Goal: Task Accomplishment & Management: Manage account settings

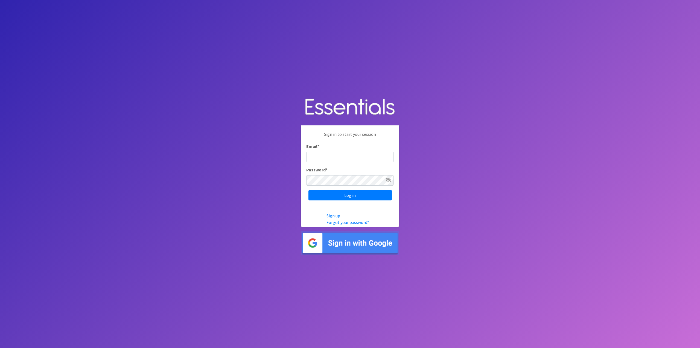
click at [314, 158] on input "Email *" at bounding box center [349, 156] width 87 height 10
type input "[EMAIL_ADDRESS][DOMAIN_NAME]"
click at [343, 195] on input "Log in" at bounding box center [349, 195] width 83 height 10
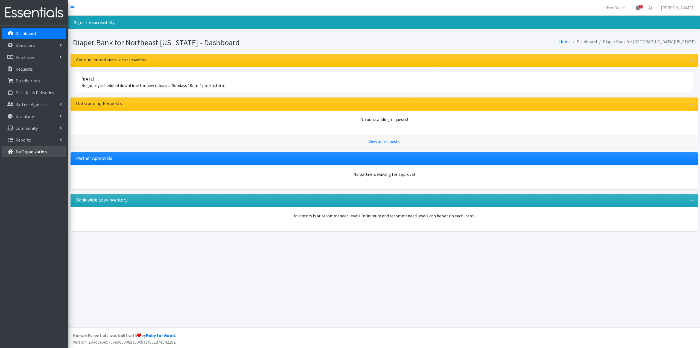
click at [33, 147] on link "My Organization" at bounding box center [34, 151] width 64 height 11
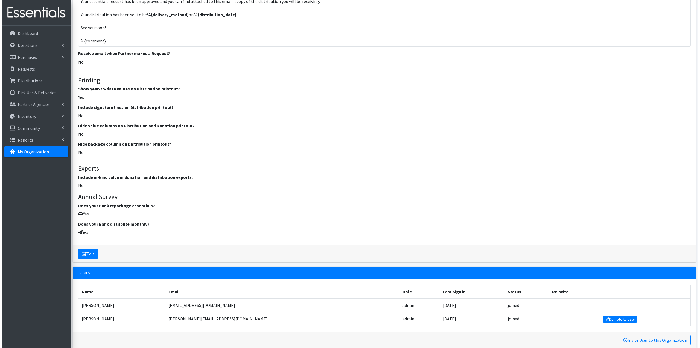
scroll to position [655, 0]
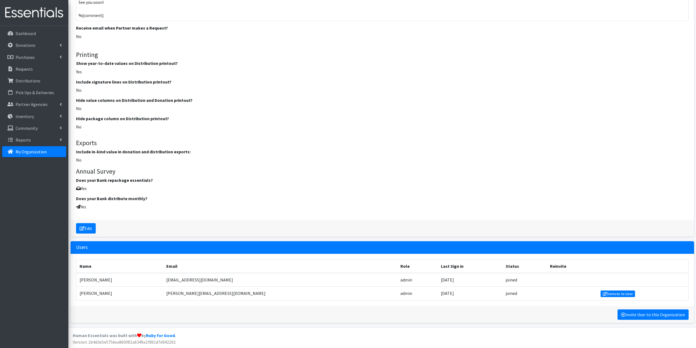
click at [629, 312] on link "Invite User to this Organization" at bounding box center [652, 314] width 71 height 10
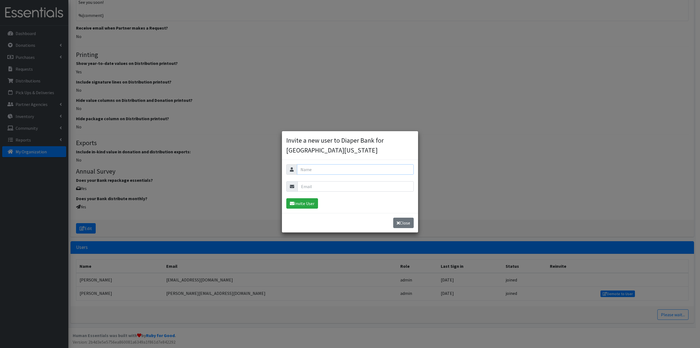
click at [323, 168] on input "text" at bounding box center [355, 169] width 117 height 10
type input "Yamoni Napoleon"
click at [338, 188] on input "email" at bounding box center [355, 186] width 116 height 10
type input "yamoni@jaxdiaperbank.org"
click at [311, 200] on button "Invite User" at bounding box center [302, 203] width 32 height 10
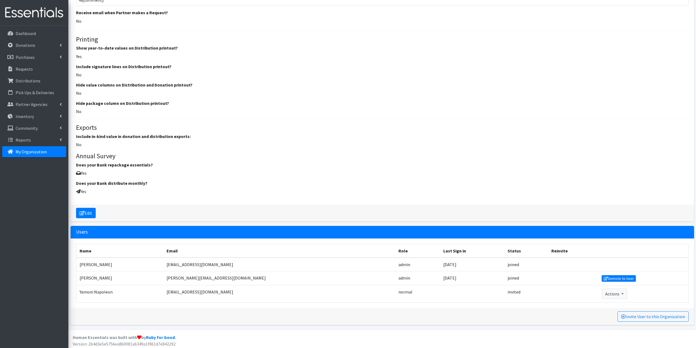
scroll to position [691, 0]
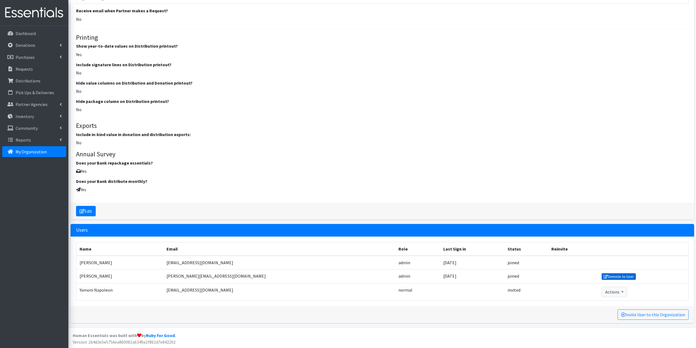
drag, startPoint x: 594, startPoint y: 276, endPoint x: 377, endPoint y: 23, distance: 333.1
click at [602, 276] on link "Demote to User" at bounding box center [619, 276] width 34 height 7
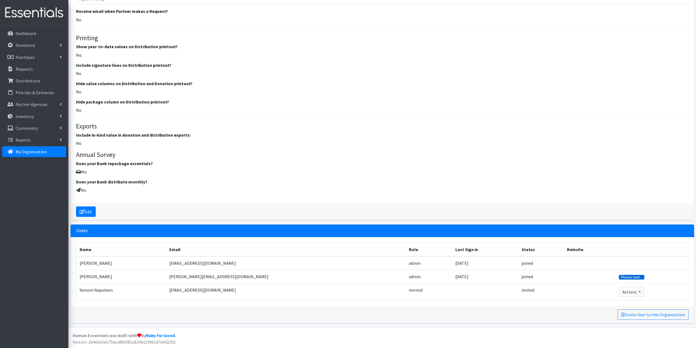
scroll to position [690, 0]
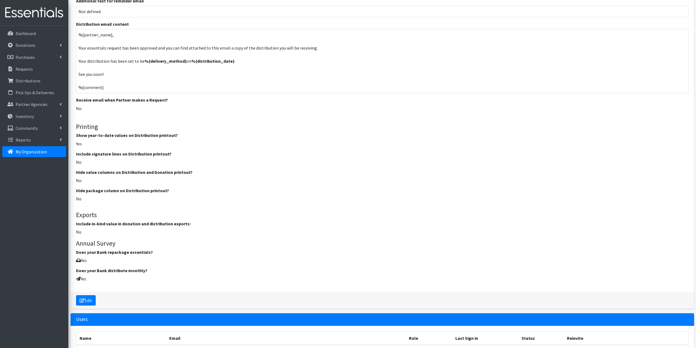
scroll to position [694, 0]
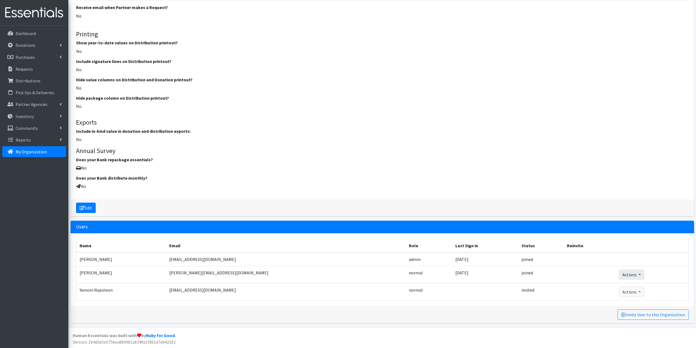
click at [623, 273] on button "Actions" at bounding box center [631, 274] width 25 height 10
click at [620, 294] on link "Remove User" at bounding box center [634, 293] width 30 height 7
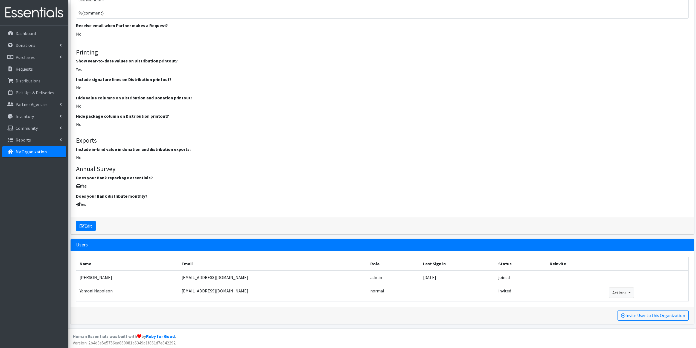
scroll to position [677, 0]
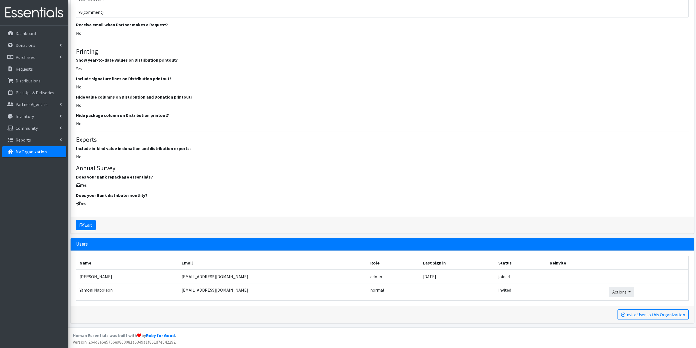
click at [621, 291] on button "Actions" at bounding box center [621, 291] width 25 height 10
click at [616, 303] on link "Promote to Admin" at bounding box center [628, 303] width 38 height 7
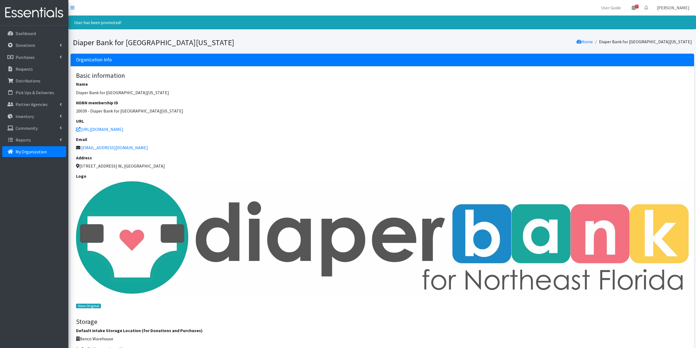
click at [674, 6] on link "[PERSON_NAME]" at bounding box center [672, 7] width 41 height 11
click at [638, 7] on span "8" at bounding box center [637, 7] width 4 height 4
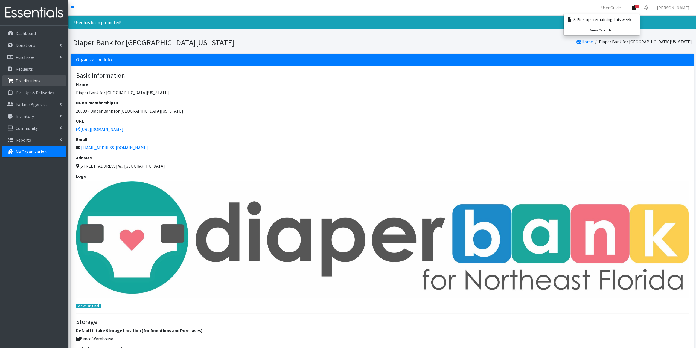
click at [30, 81] on p "Distributions" at bounding box center [28, 80] width 25 height 5
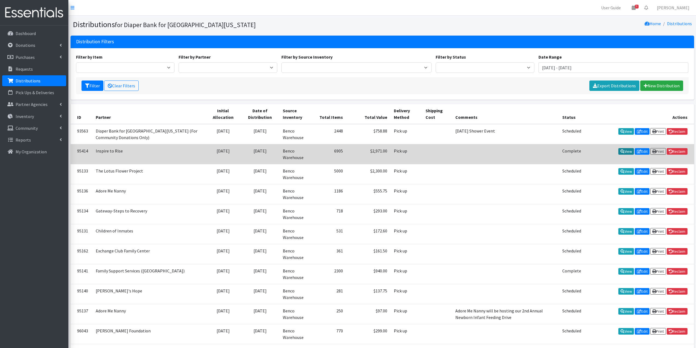
click at [627, 150] on link "View" at bounding box center [626, 151] width 16 height 7
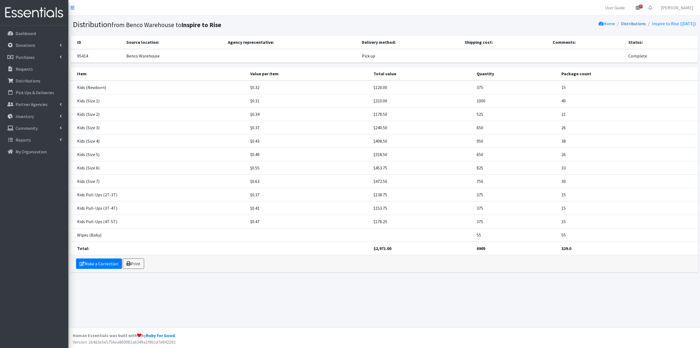
click at [631, 23] on link "Distributions" at bounding box center [633, 23] width 25 height 5
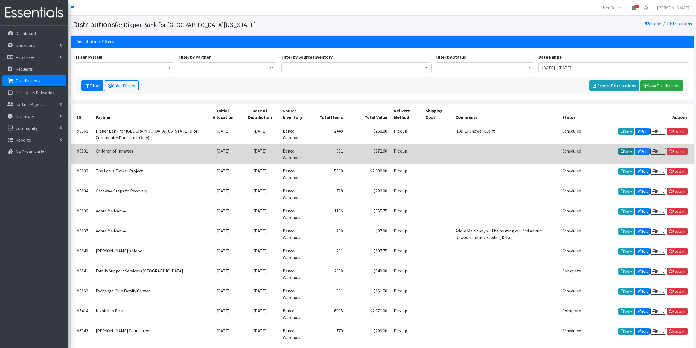
click at [623, 150] on link "View" at bounding box center [626, 151] width 16 height 7
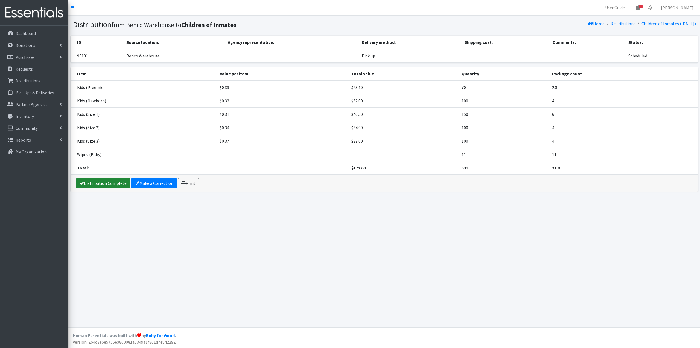
click at [108, 184] on link "Distribution Complete" at bounding box center [103, 183] width 54 height 10
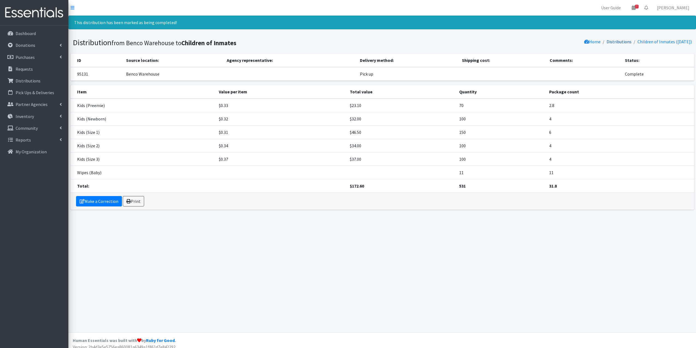
click at [620, 40] on link "Distributions" at bounding box center [618, 41] width 25 height 5
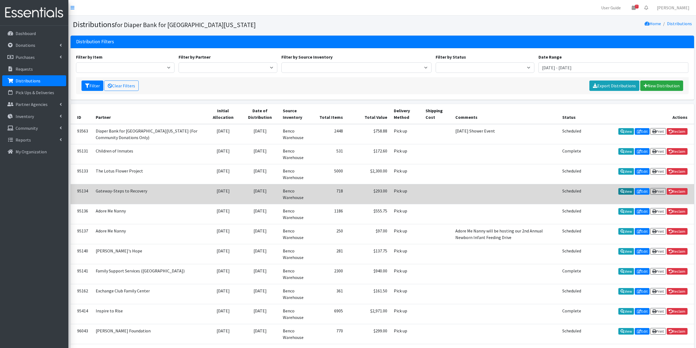
click at [620, 193] on link "View" at bounding box center [626, 191] width 16 height 7
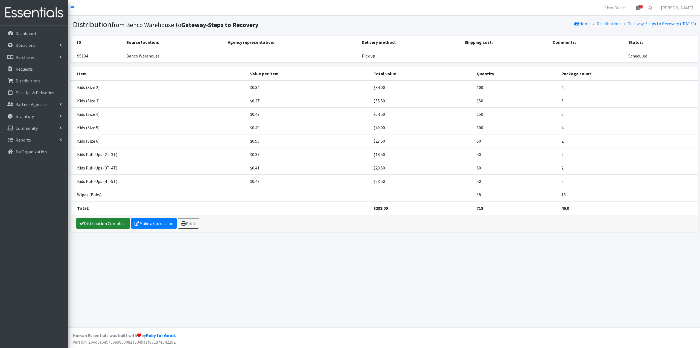
click at [103, 221] on link "Distribution Complete" at bounding box center [103, 223] width 54 height 10
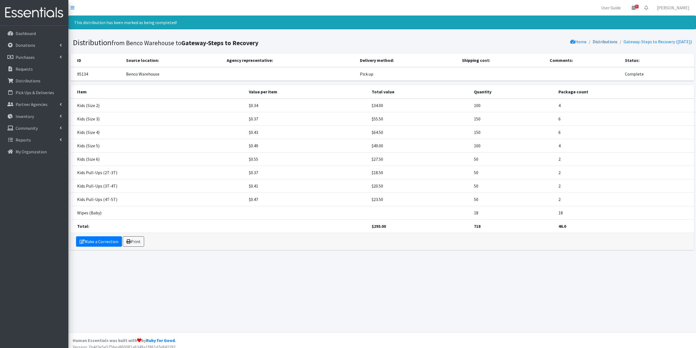
click at [606, 42] on link "Distributions" at bounding box center [604, 41] width 25 height 5
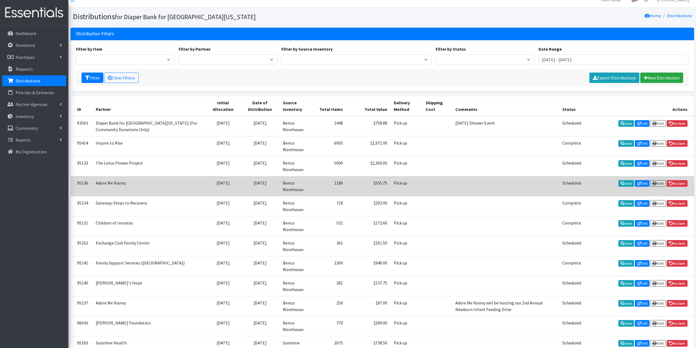
scroll to position [27, 0]
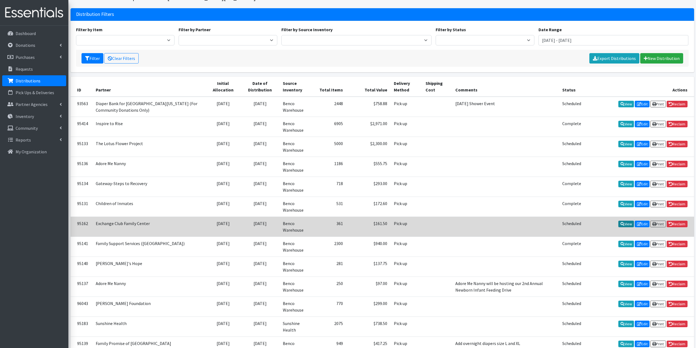
click at [620, 224] on icon at bounding box center [622, 224] width 4 height 4
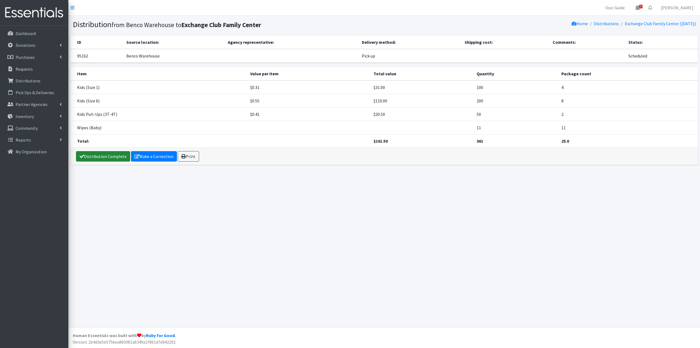
click at [112, 153] on link "Distribution Complete" at bounding box center [103, 156] width 54 height 10
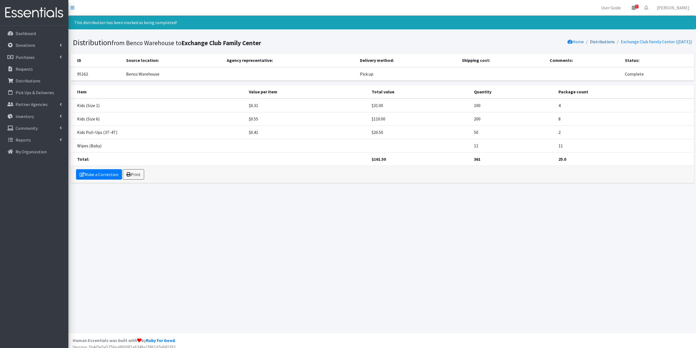
click at [594, 41] on link "Distributions" at bounding box center [602, 41] width 25 height 5
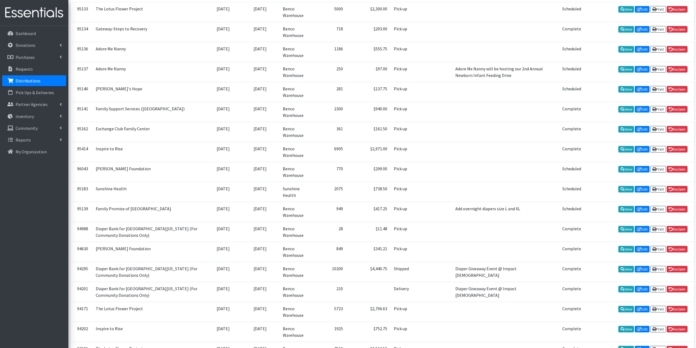
scroll to position [164, 0]
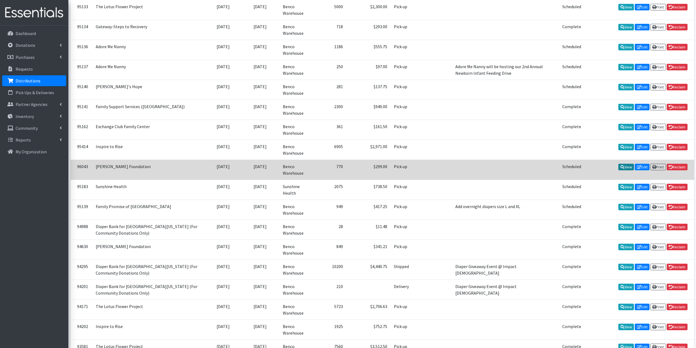
click at [618, 166] on link "View" at bounding box center [626, 167] width 16 height 7
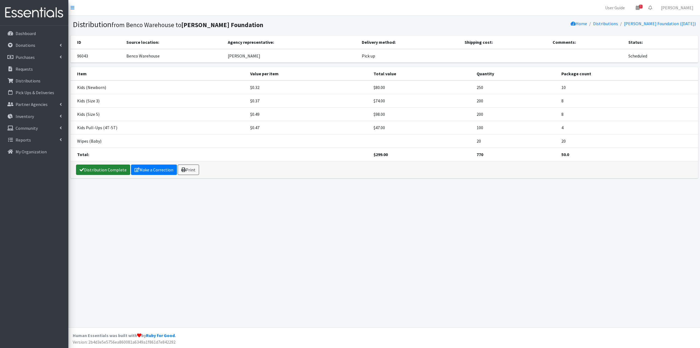
click at [123, 170] on link "Distribution Complete" at bounding box center [103, 169] width 54 height 10
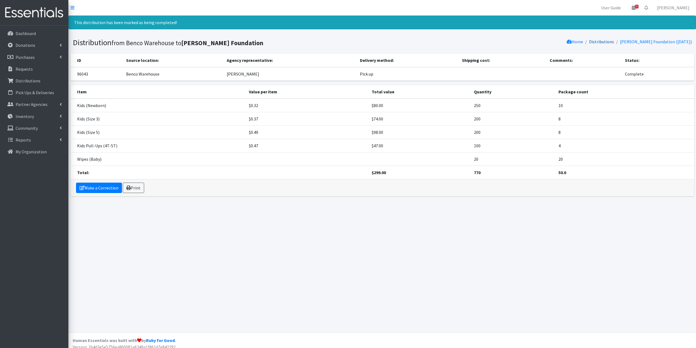
click at [610, 40] on link "Distributions" at bounding box center [601, 41] width 25 height 5
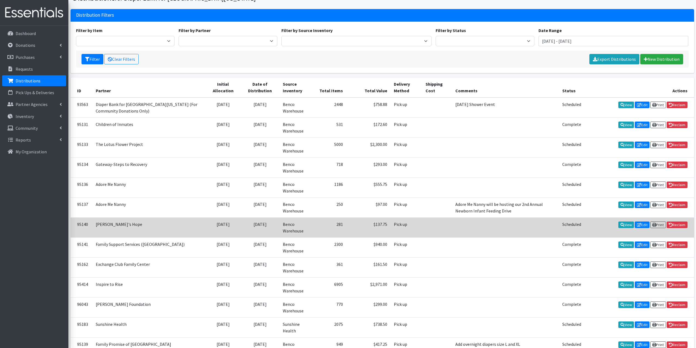
scroll to position [82, 0]
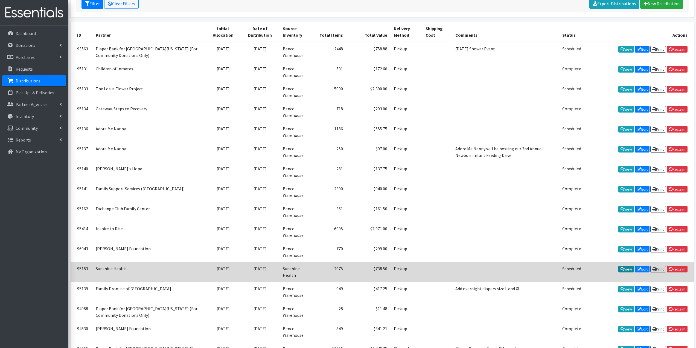
click at [620, 268] on icon at bounding box center [622, 269] width 4 height 4
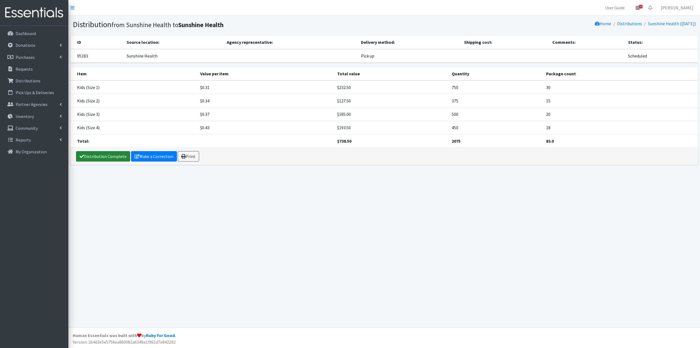
click at [97, 155] on link "Distribution Complete" at bounding box center [103, 156] width 54 height 10
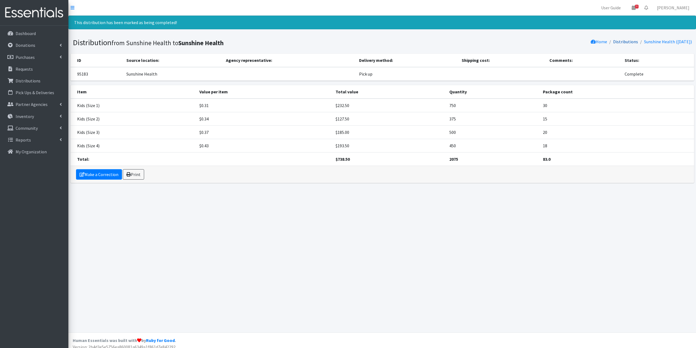
click at [613, 42] on link "Distributions" at bounding box center [625, 41] width 25 height 5
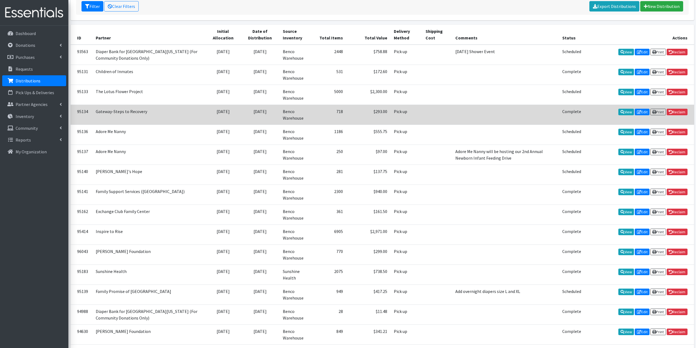
scroll to position [191, 0]
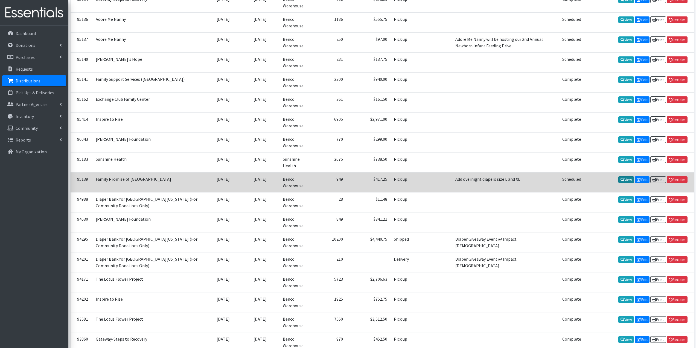
click at [624, 179] on link "View" at bounding box center [626, 179] width 16 height 7
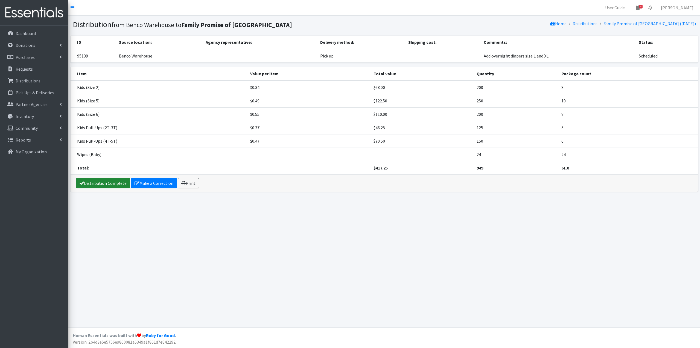
click at [119, 181] on link "Distribution Complete" at bounding box center [103, 183] width 54 height 10
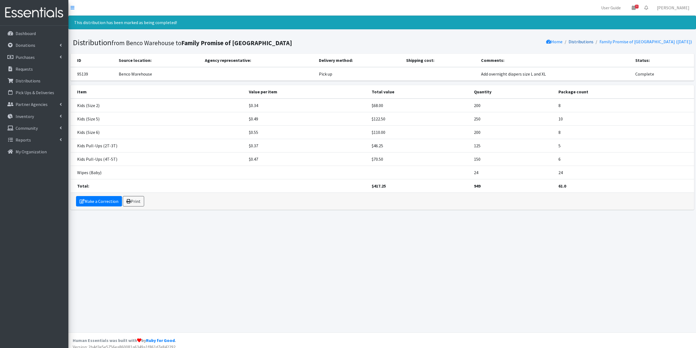
click at [593, 42] on link "Distributions" at bounding box center [580, 41] width 25 height 5
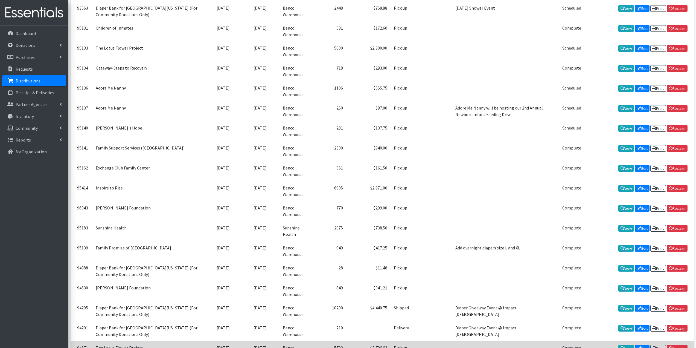
scroll to position [13, 0]
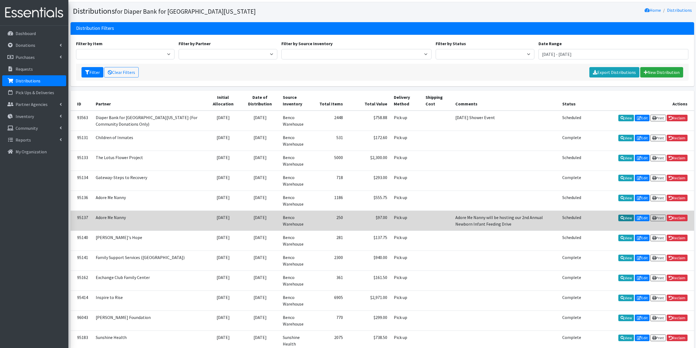
click at [620, 218] on icon at bounding box center [622, 218] width 4 height 4
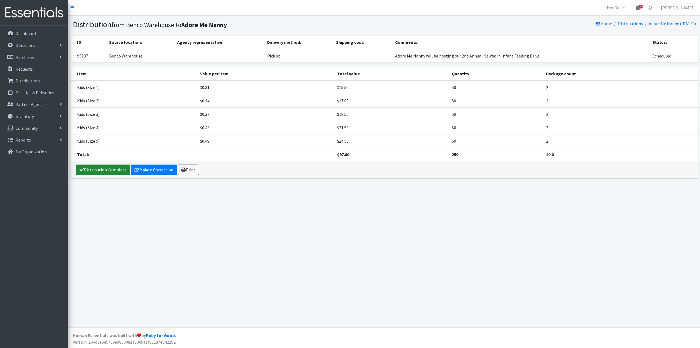
click at [117, 168] on link "Distribution Complete" at bounding box center [103, 169] width 54 height 10
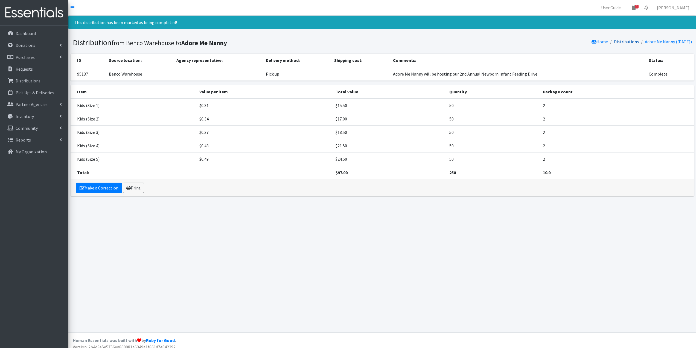
click at [625, 41] on link "Distributions" at bounding box center [626, 41] width 25 height 5
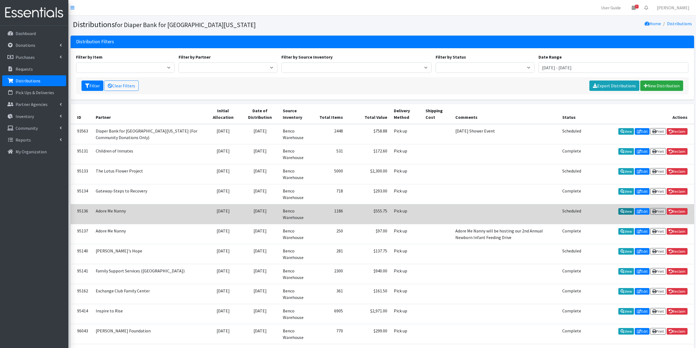
click at [620, 208] on link "View" at bounding box center [626, 211] width 16 height 7
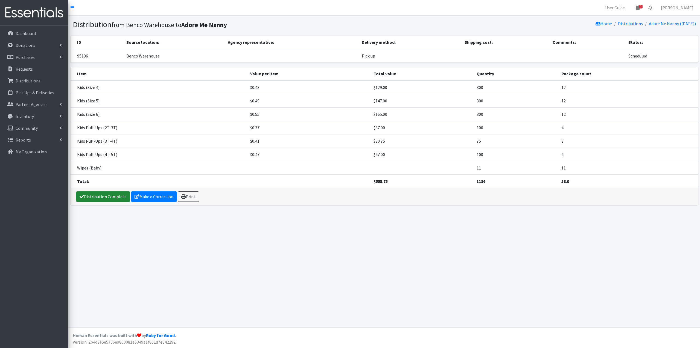
click at [113, 192] on link "Distribution Complete" at bounding box center [103, 196] width 54 height 10
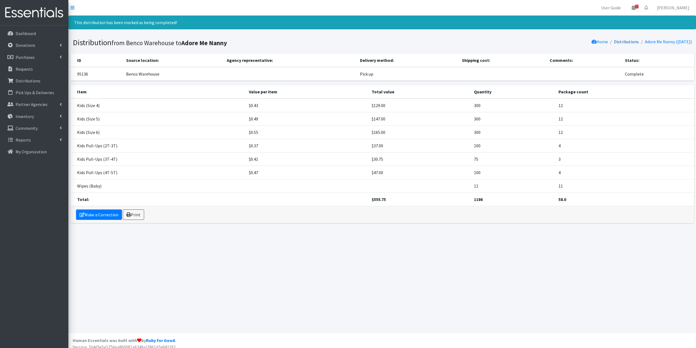
click at [618, 41] on link "Distributions" at bounding box center [626, 41] width 25 height 5
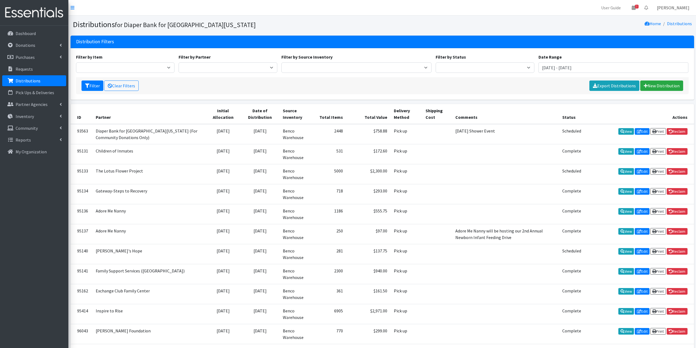
click at [674, 8] on link "[PERSON_NAME]" at bounding box center [672, 7] width 41 height 11
click at [668, 41] on link "Log Out" at bounding box center [655, 41] width 76 height 10
